Goal: Information Seeking & Learning: Learn about a topic

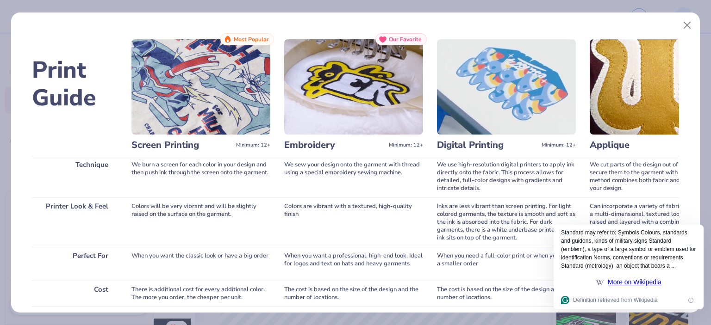
scroll to position [0, 40]
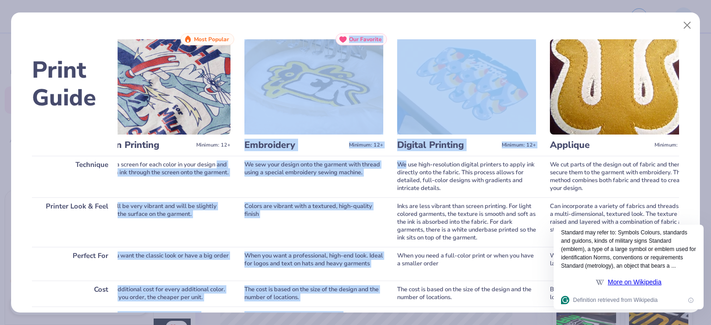
drag, startPoint x: 220, startPoint y: 159, endPoint x: 405, endPoint y: 161, distance: 184.7
click at [405, 161] on div "Print Guide Technique Printer Look & Feel Perfect For Cost Color Limitations Pr…" at bounding box center [355, 252] width 647 height 438
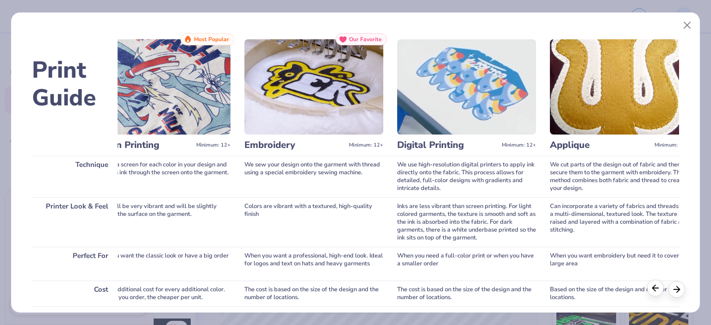
click at [655, 288] on line at bounding box center [656, 288] width 6 height 0
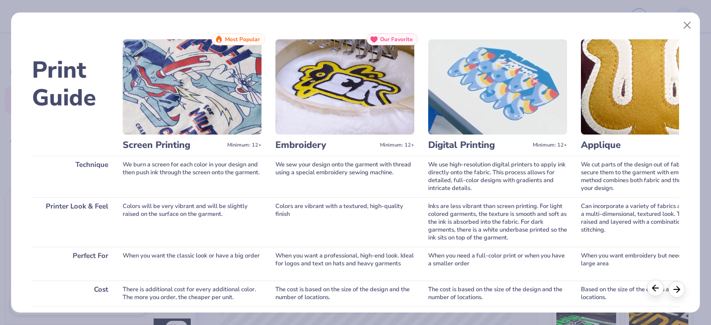
scroll to position [0, 0]
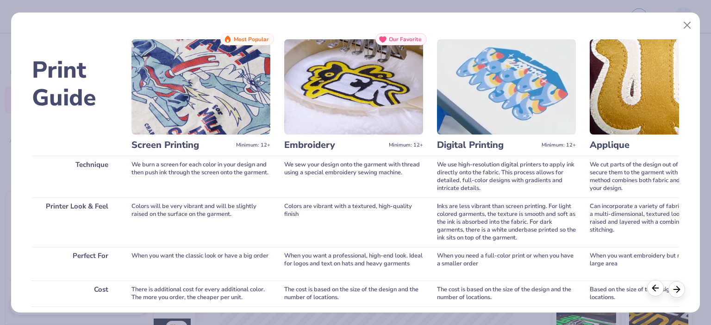
click at [655, 288] on line at bounding box center [656, 288] width 6 height 0
click at [322, 149] on h3 "Embroidery" at bounding box center [334, 145] width 101 height 12
copy h3 "Embroidery"
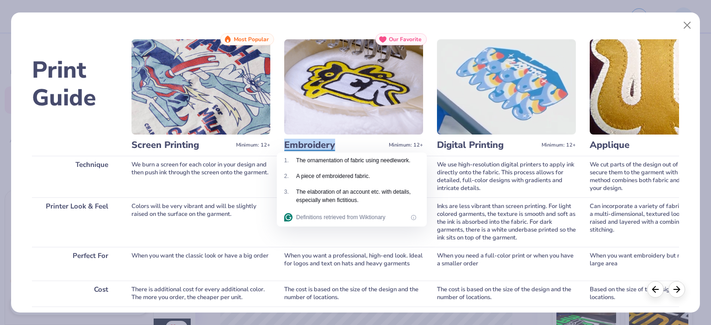
click at [367, 256] on div "When you want a professional, high-end look. Ideal for logos and text on hats a…" at bounding box center [353, 264] width 139 height 34
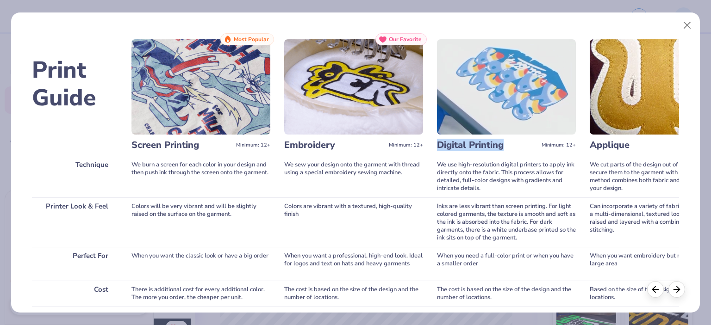
drag, startPoint x: 510, startPoint y: 144, endPoint x: 429, endPoint y: 150, distance: 80.7
click at [429, 150] on div "Print Guide Technique Printer Look & Feel Perfect For Cost Color Limitations Pr…" at bounding box center [355, 252] width 647 height 438
copy h3 "Digital Printing"
click at [615, 147] on h3 "Applique" at bounding box center [640, 145] width 101 height 12
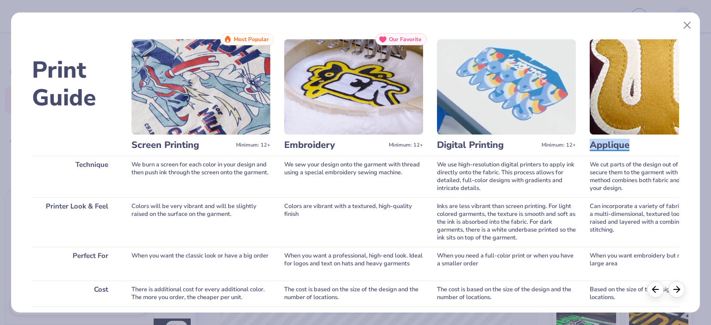
copy h3 "Applique"
click at [680, 289] on icon at bounding box center [676, 288] width 10 height 10
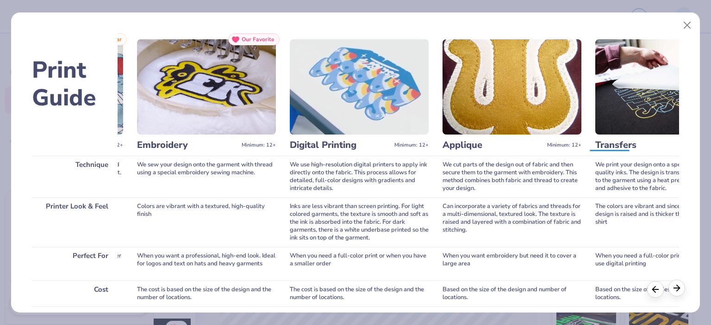
scroll to position [0, 323]
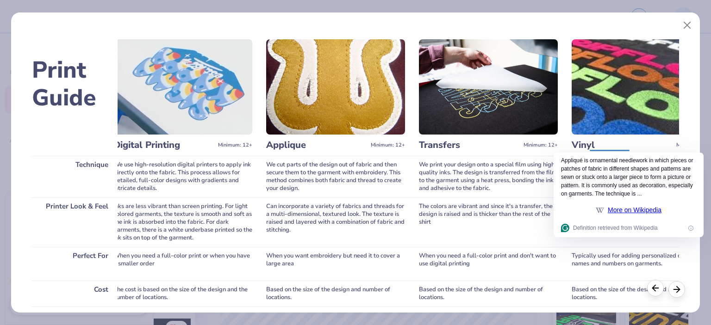
click at [653, 289] on icon at bounding box center [655, 288] width 10 height 10
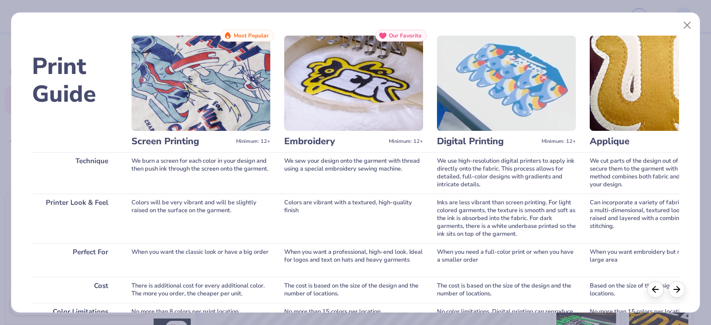
scroll to position [0, 0]
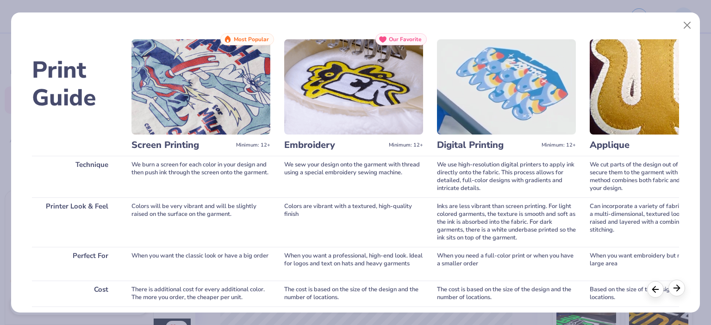
click at [681, 286] on icon at bounding box center [676, 288] width 10 height 10
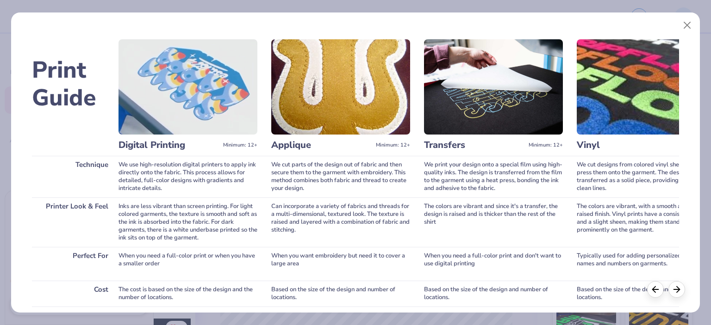
scroll to position [0, 323]
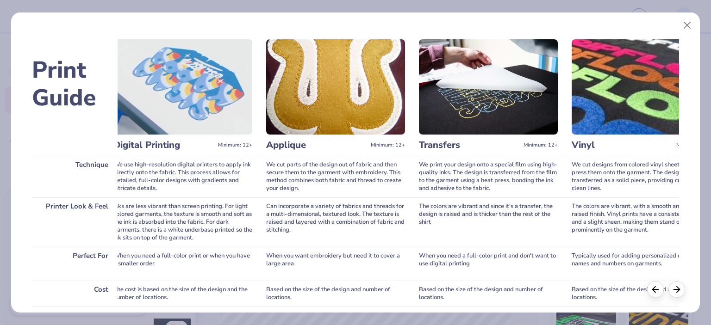
click at [291, 148] on h3 "Applique" at bounding box center [316, 145] width 101 height 12
copy h3 "Applique"
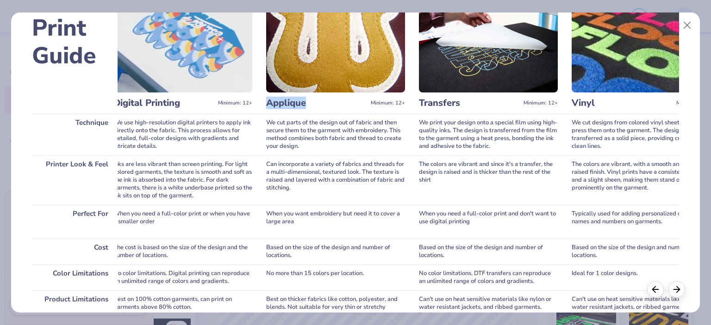
scroll to position [40, 0]
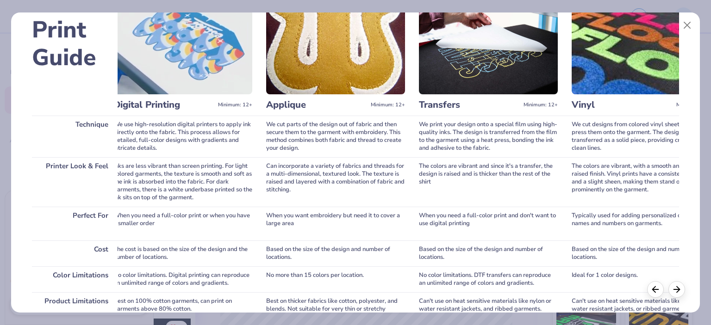
click at [446, 108] on h3 "Transfers" at bounding box center [469, 105] width 101 height 12
copy h3 "Transfers"
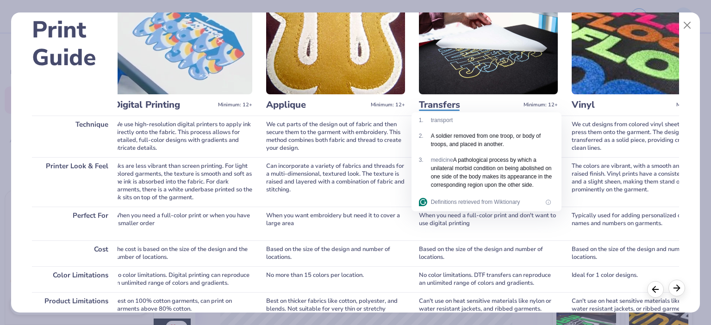
click at [675, 288] on icon at bounding box center [676, 288] width 10 height 10
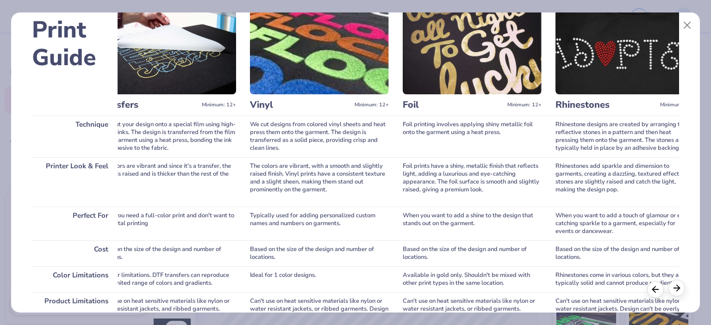
scroll to position [0, 647]
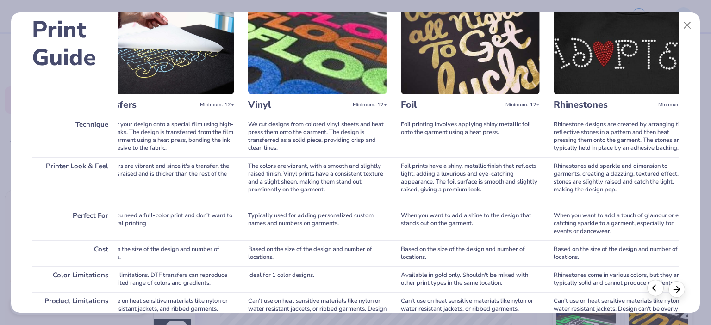
click at [659, 292] on icon at bounding box center [655, 288] width 10 height 10
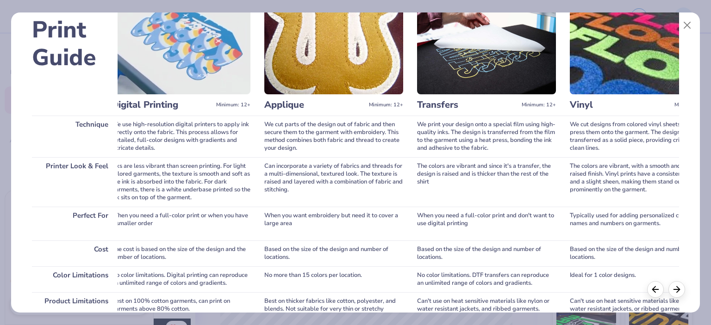
scroll to position [0, 323]
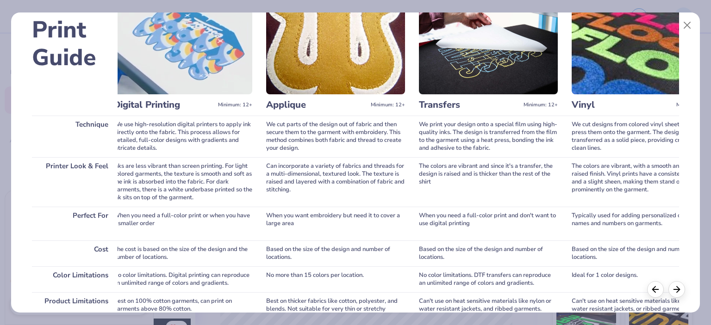
click at [431, 102] on h3 "Transfers" at bounding box center [469, 105] width 101 height 12
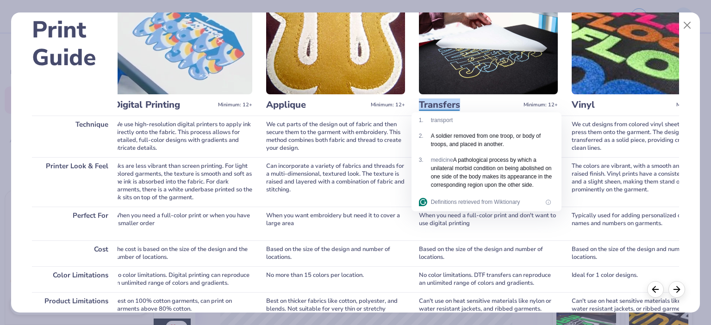
copy h3 "Transfers"
click at [474, 278] on div "No color limitations. DTF transfers can reproduce an unlimited range of colors …" at bounding box center [488, 280] width 139 height 26
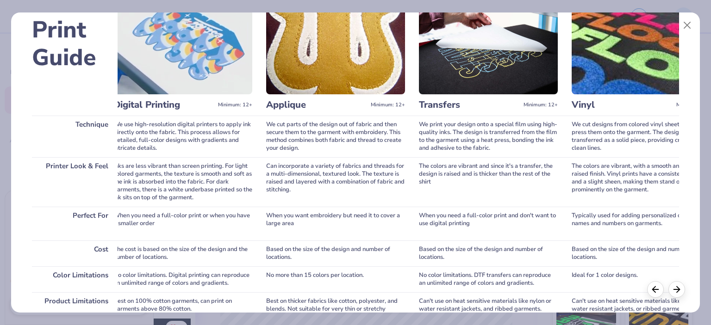
scroll to position [0, 0]
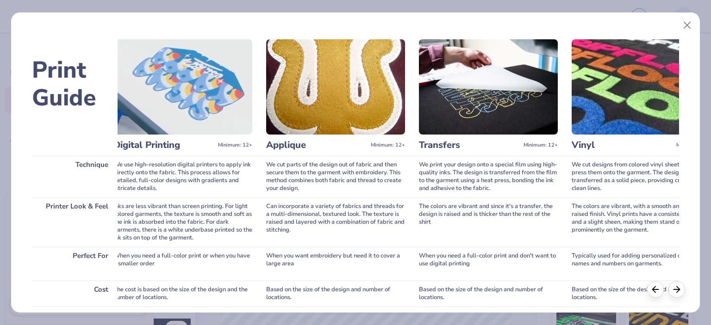
click at [576, 144] on h3 "Vinyl" at bounding box center [622, 145] width 101 height 12
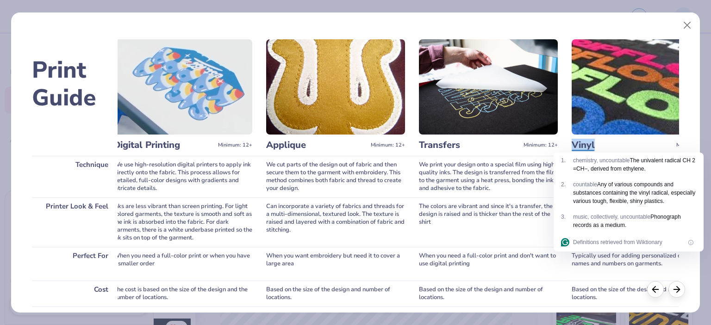
copy h3 "Vinyl"
click at [483, 229] on div "The colors are vibrant and since it's a transfer, the design is raised and is t…" at bounding box center [488, 223] width 139 height 50
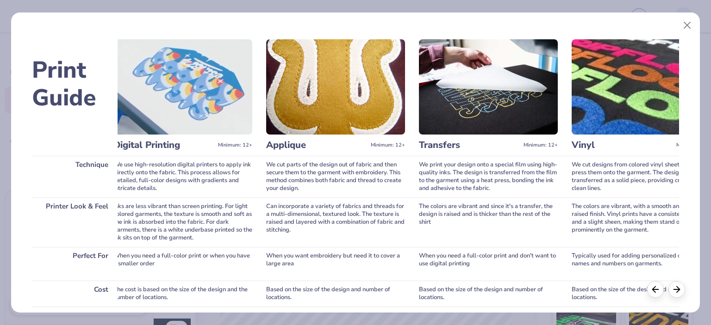
scroll to position [179, 0]
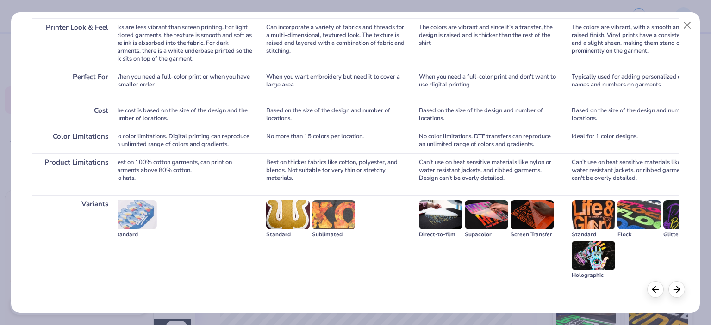
click at [591, 214] on img at bounding box center [594, 214] width 44 height 29
click at [586, 213] on img at bounding box center [594, 214] width 44 height 29
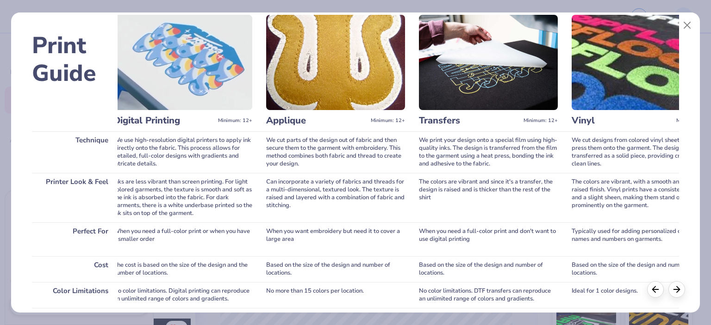
scroll to position [46, 0]
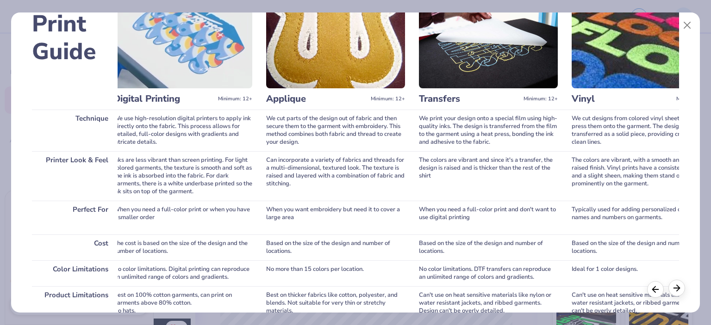
click at [681, 286] on icon at bounding box center [676, 288] width 10 height 10
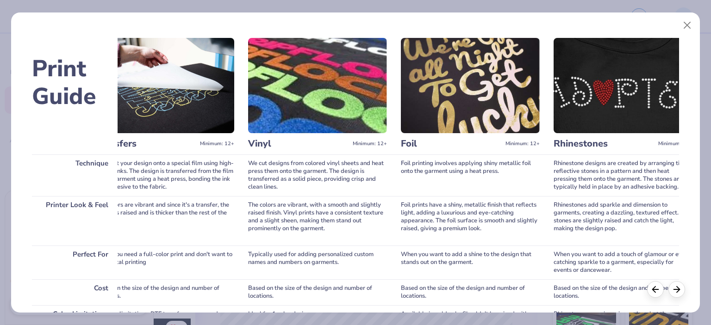
scroll to position [0, 0]
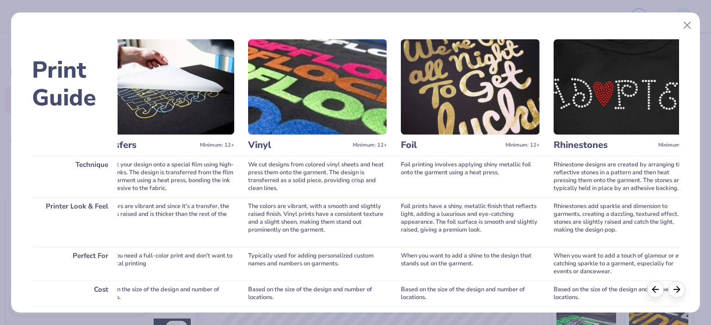
click at [410, 142] on h3 "Foil" at bounding box center [451, 145] width 101 height 12
copy h3 "Foil"
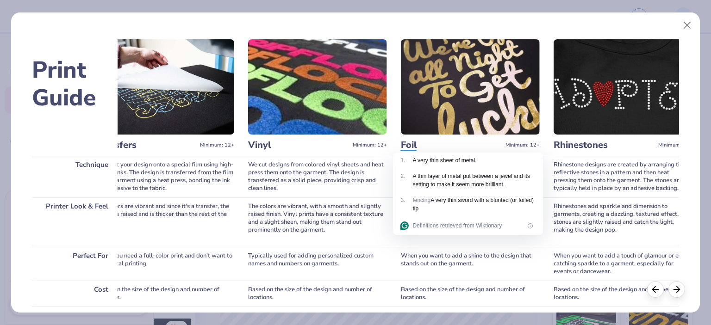
click at [453, 251] on div "When you want to add a shine to the design that stands out on the garment." at bounding box center [470, 264] width 139 height 34
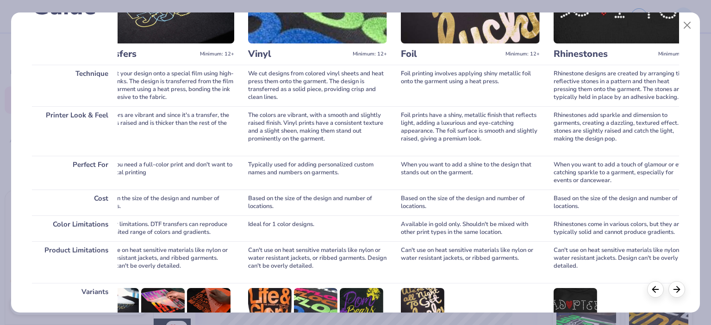
scroll to position [40, 0]
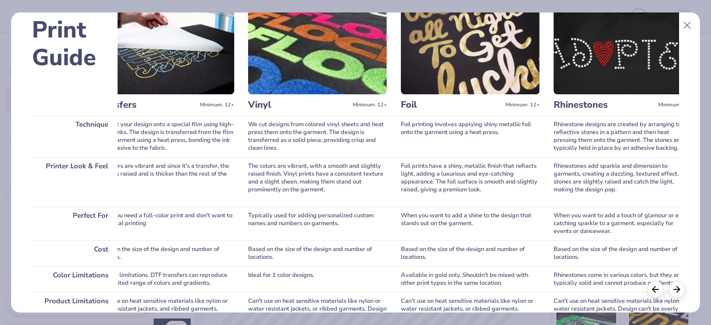
click at [591, 106] on h3 "Rhinestones" at bounding box center [603, 105] width 101 height 12
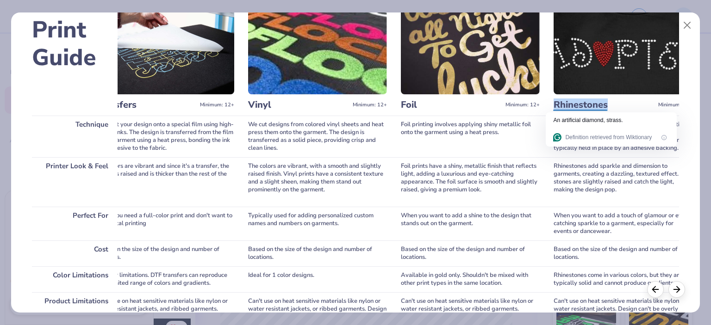
copy h3 "Rhinestones"
click at [686, 27] on button "Close" at bounding box center [687, 26] width 18 height 18
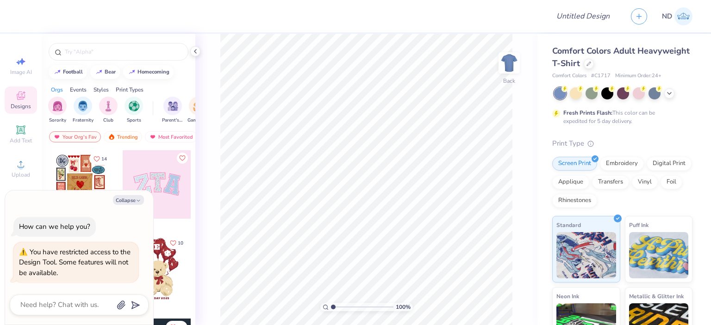
click at [77, 171] on div at bounding box center [80, 184] width 68 height 68
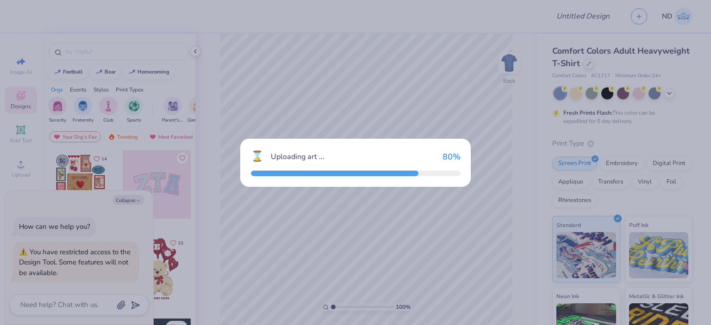
click at [134, 200] on div "⌛ Uploading art ... 80 %" at bounding box center [355, 162] width 711 height 325
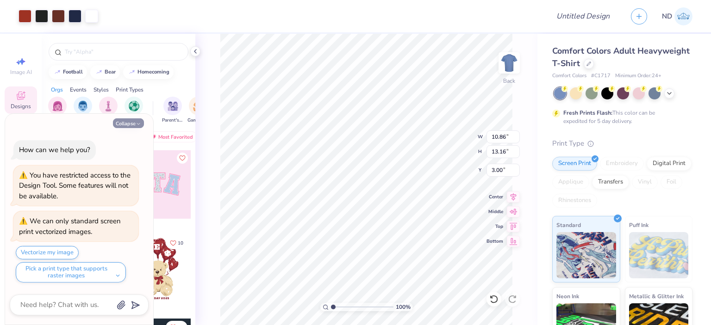
click at [125, 125] on button "Collapse" at bounding box center [128, 123] width 31 height 10
type textarea "x"
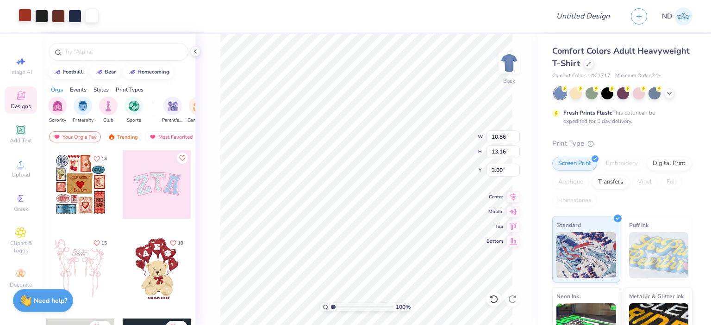
click at [26, 14] on div at bounding box center [25, 15] width 13 height 13
